Goal: Unclear: Browse casually

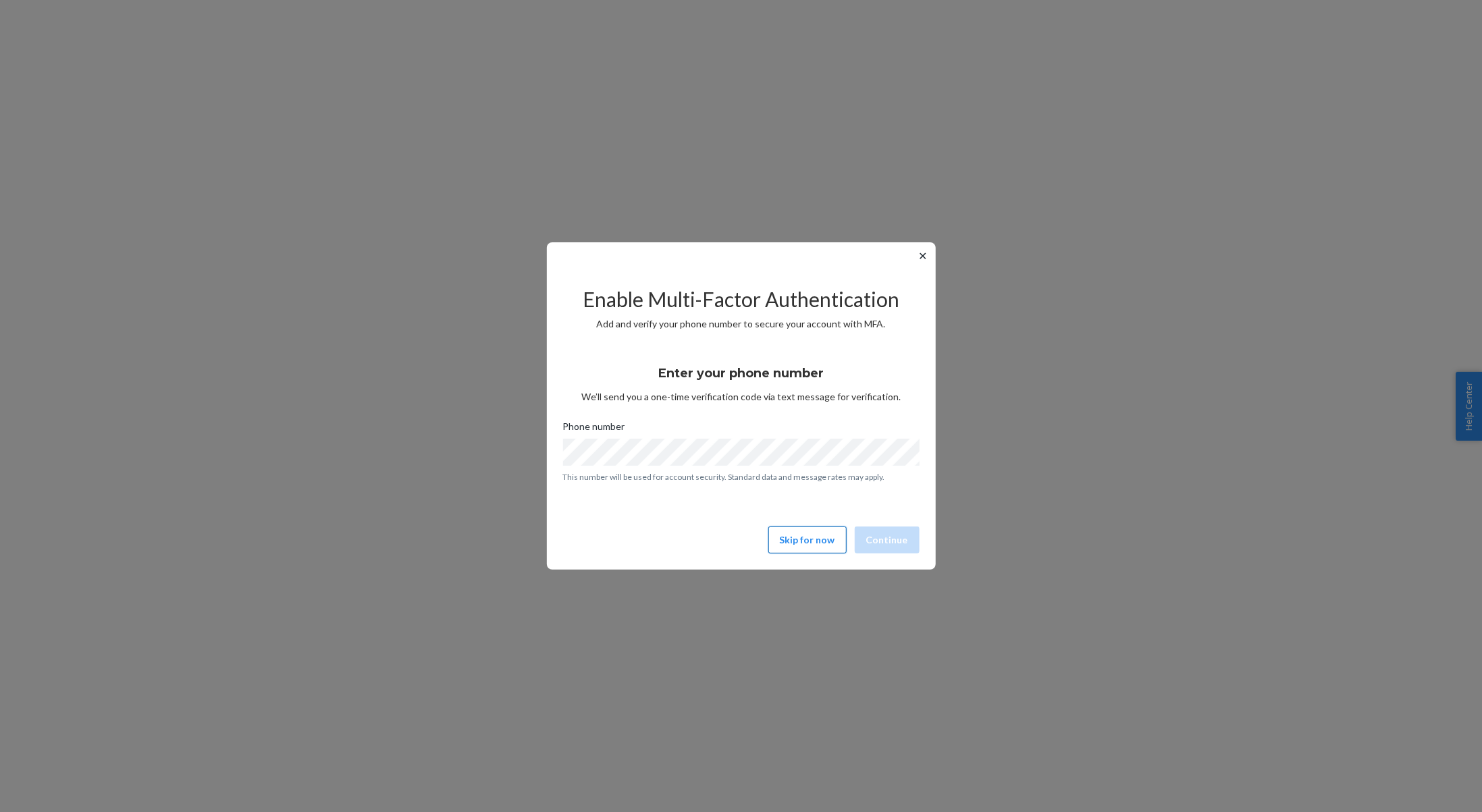
click at [816, 543] on button "Skip for now" at bounding box center [808, 540] width 78 height 27
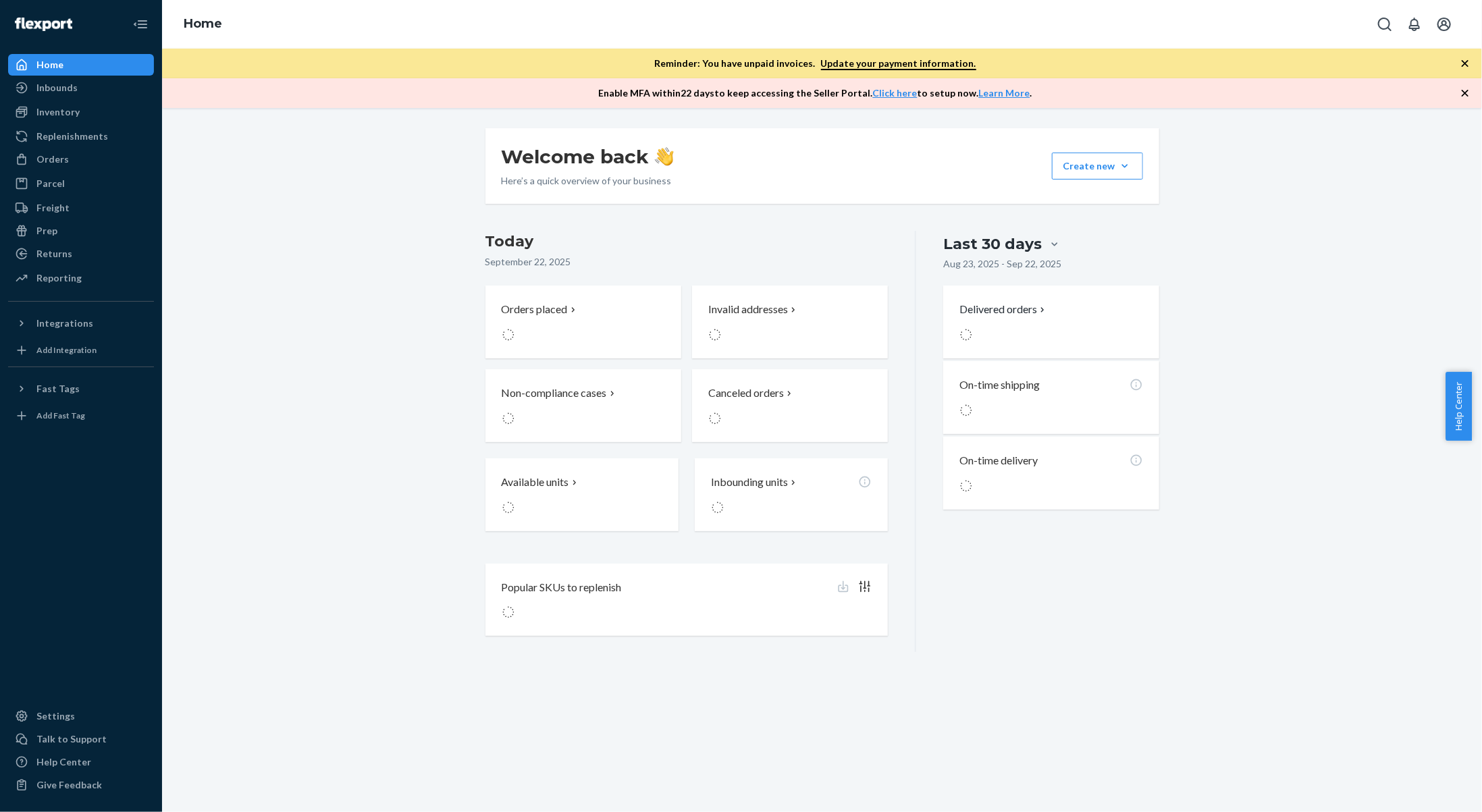
click at [1459, 64] on icon "button" at bounding box center [1466, 64] width 14 height 14
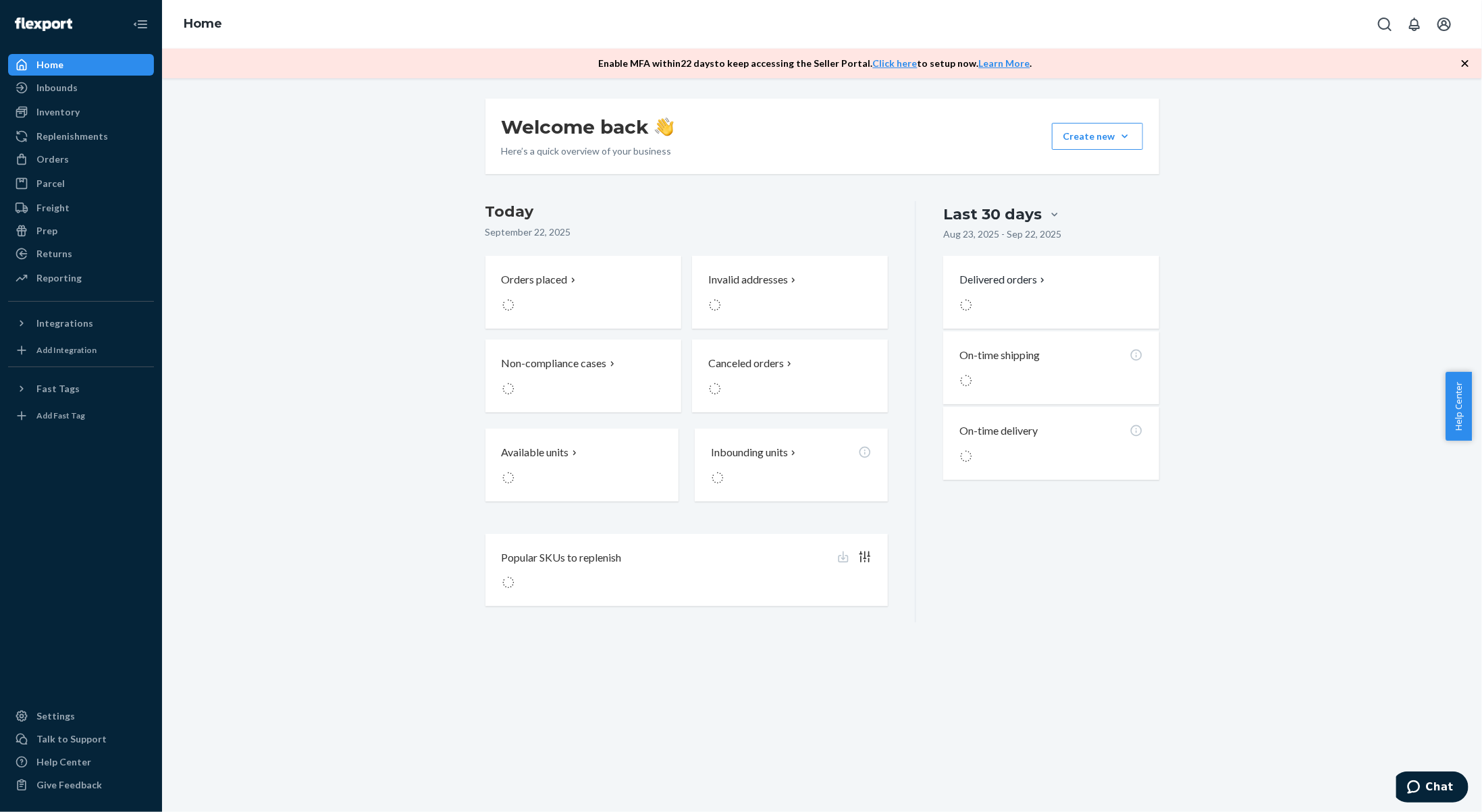
click at [1461, 62] on icon "button" at bounding box center [1466, 64] width 14 height 14
